Goal: Information Seeking & Learning: Learn about a topic

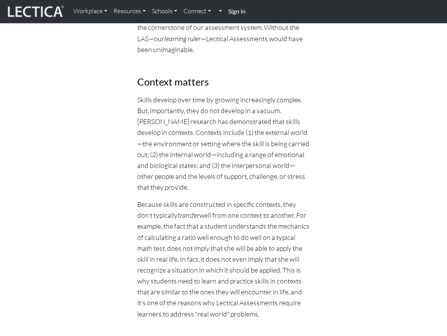
scroll to position [986, 0]
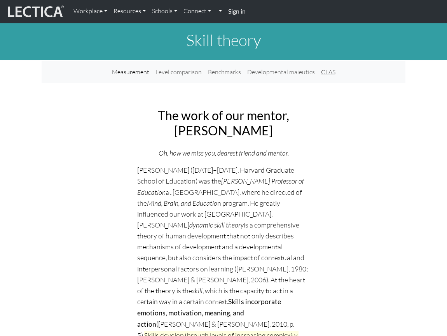
click at [327, 72] on link "CLAS" at bounding box center [328, 72] width 21 height 16
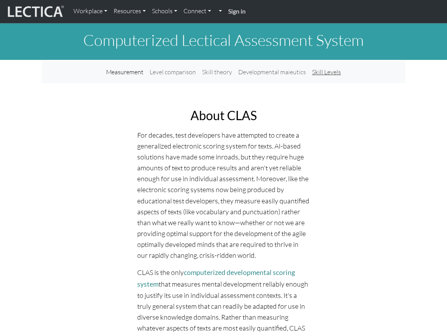
click at [335, 73] on link "Skill Levels" at bounding box center [326, 72] width 35 height 16
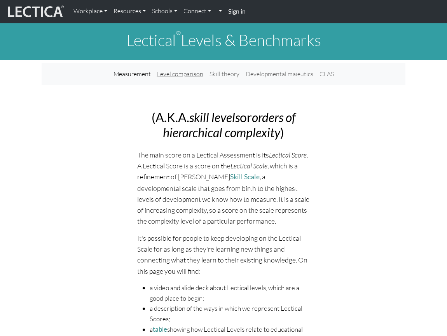
click at [182, 72] on link "Level comparison" at bounding box center [180, 74] width 52 height 16
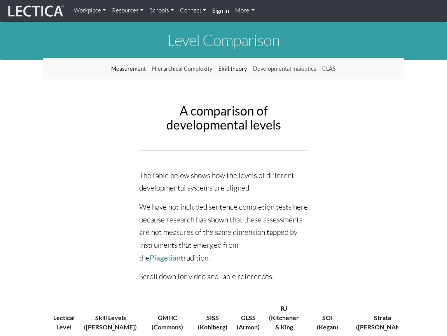
click at [232, 66] on link "Skill theory" at bounding box center [232, 68] width 35 height 15
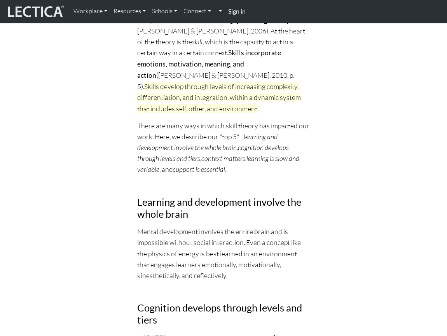
scroll to position [249, 0]
